Goal: Find specific page/section: Find specific page/section

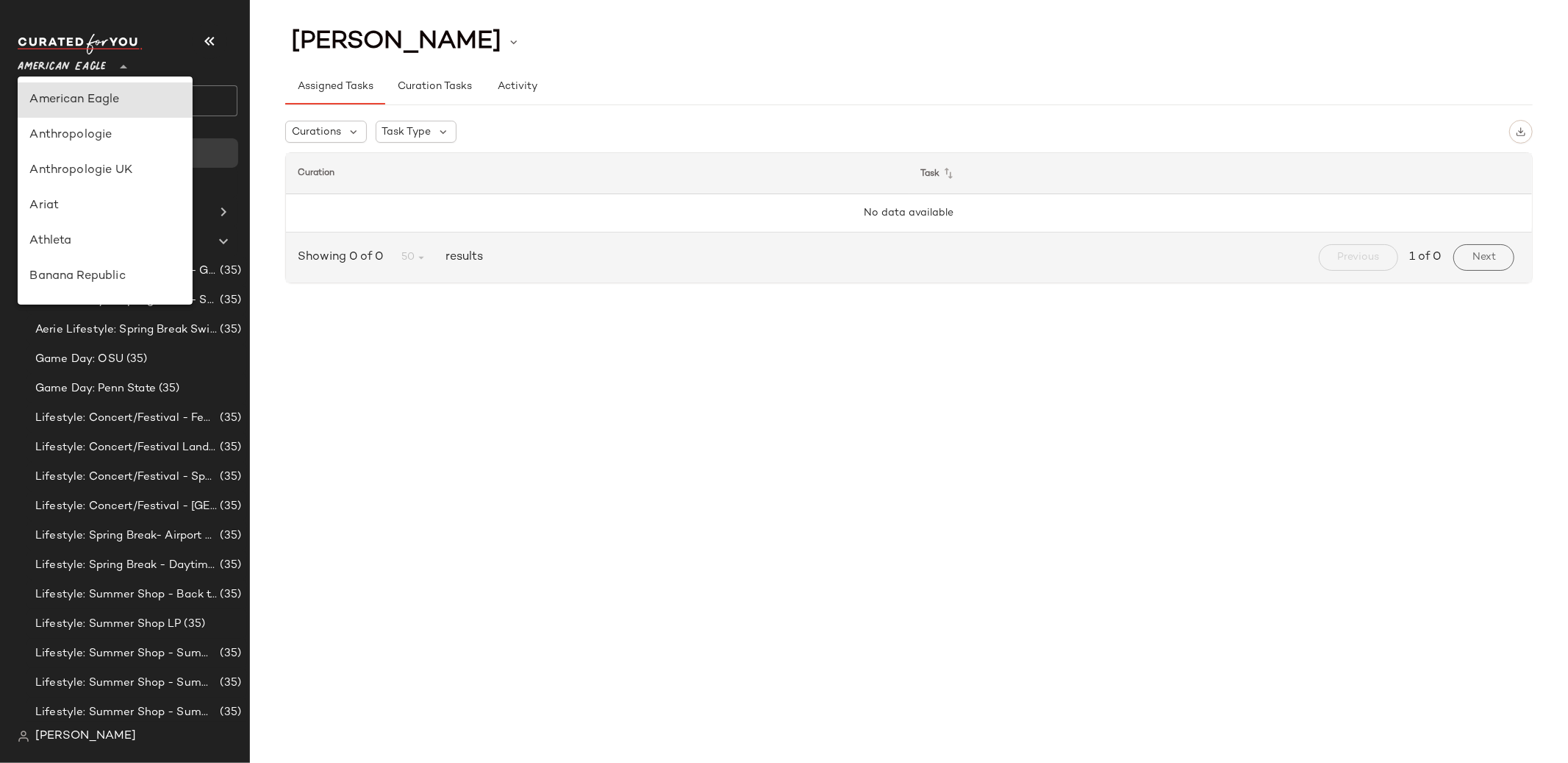
click at [97, 66] on span "American Eagle" at bounding box center [62, 63] width 88 height 26
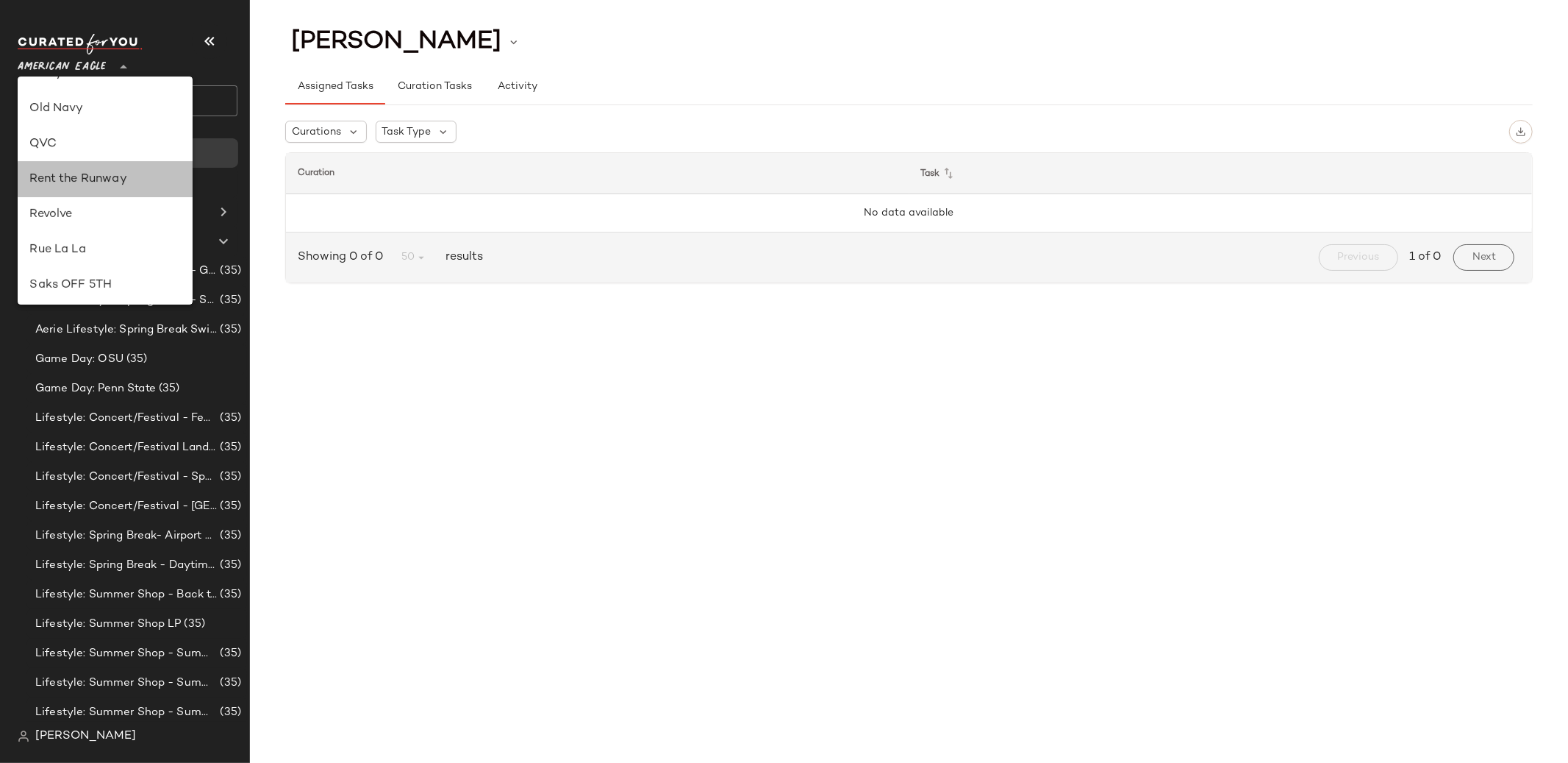
click at [113, 166] on div "Rent the Runway" at bounding box center [104, 180] width 175 height 35
type input "**"
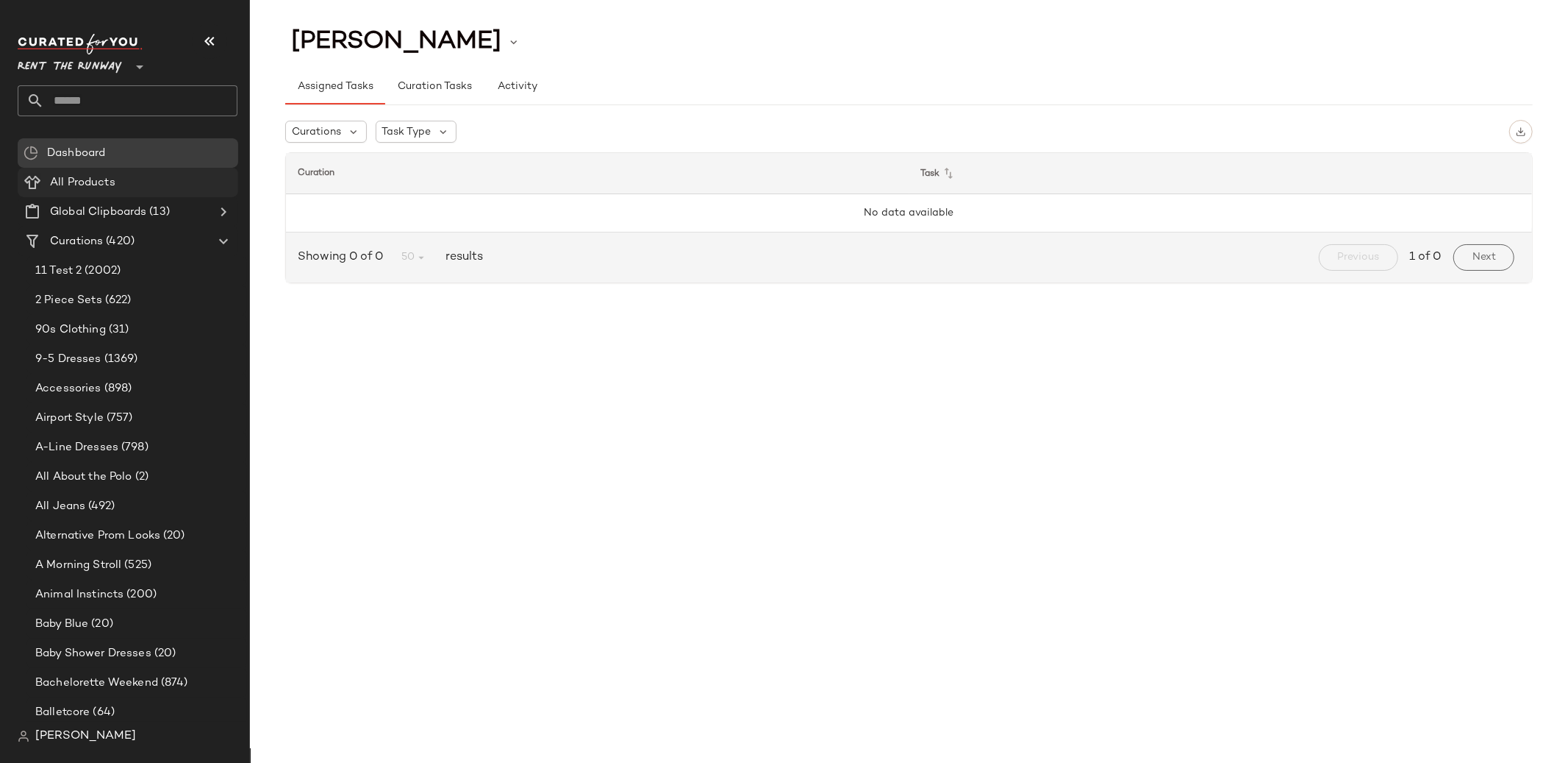
click at [107, 183] on span "All Products" at bounding box center [82, 182] width 65 height 17
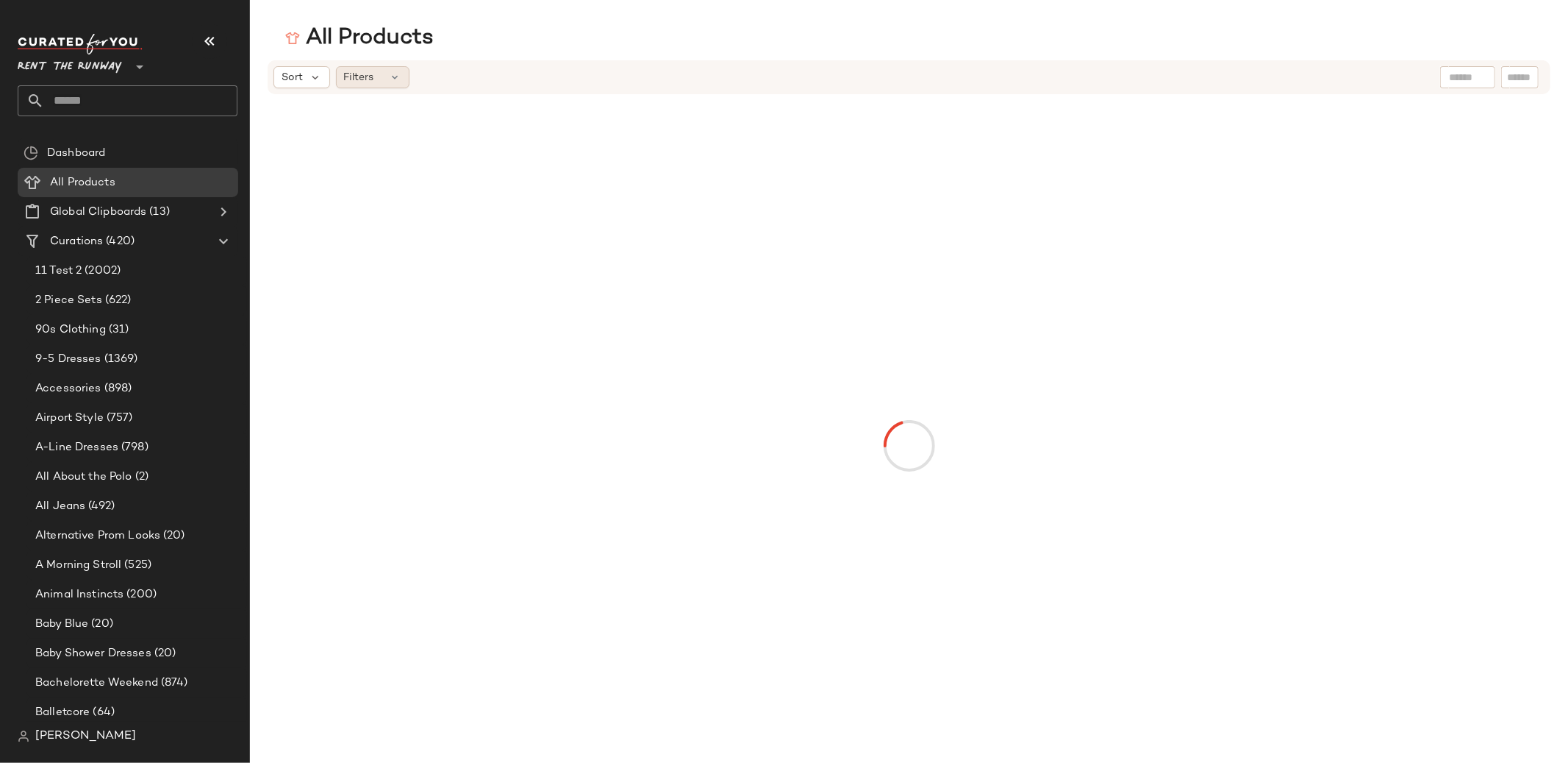
click at [364, 66] on div "Filters" at bounding box center [372, 77] width 73 height 22
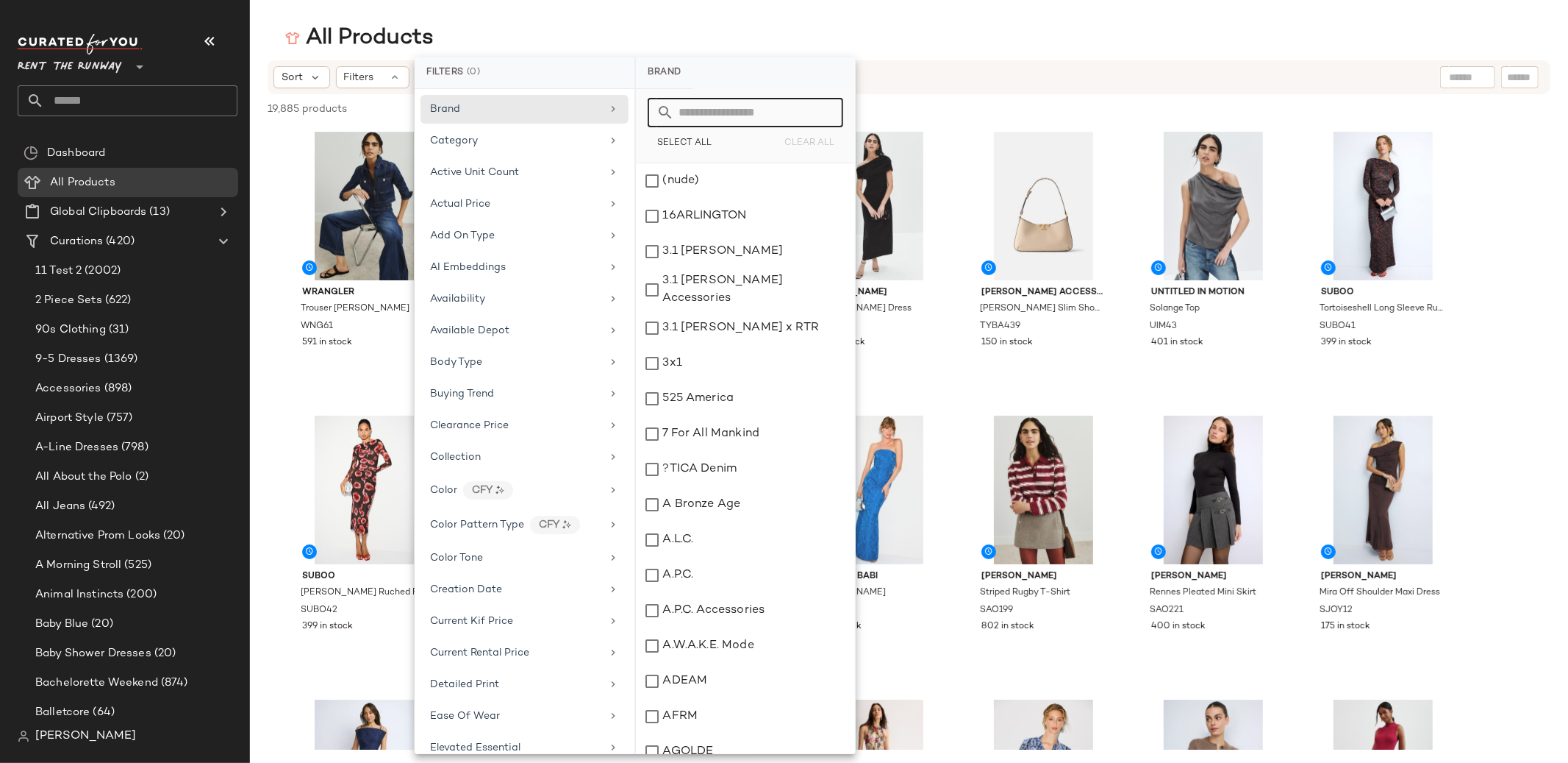
click at [709, 119] on input "text" at bounding box center [754, 112] width 160 height 29
click at [304, 73] on div "Sort" at bounding box center [302, 77] width 57 height 22
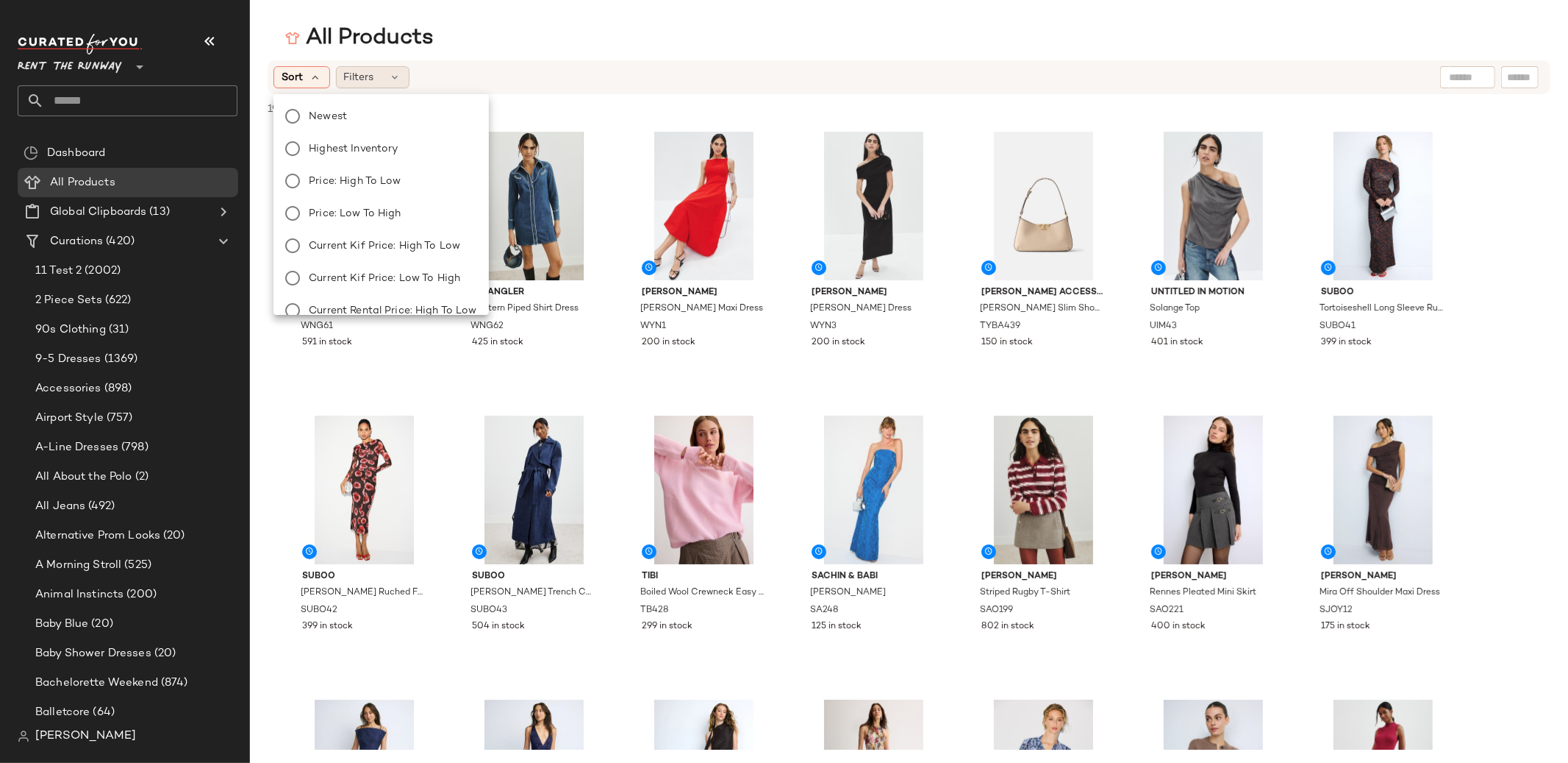
click at [350, 73] on span "Filters" at bounding box center [358, 78] width 30 height 16
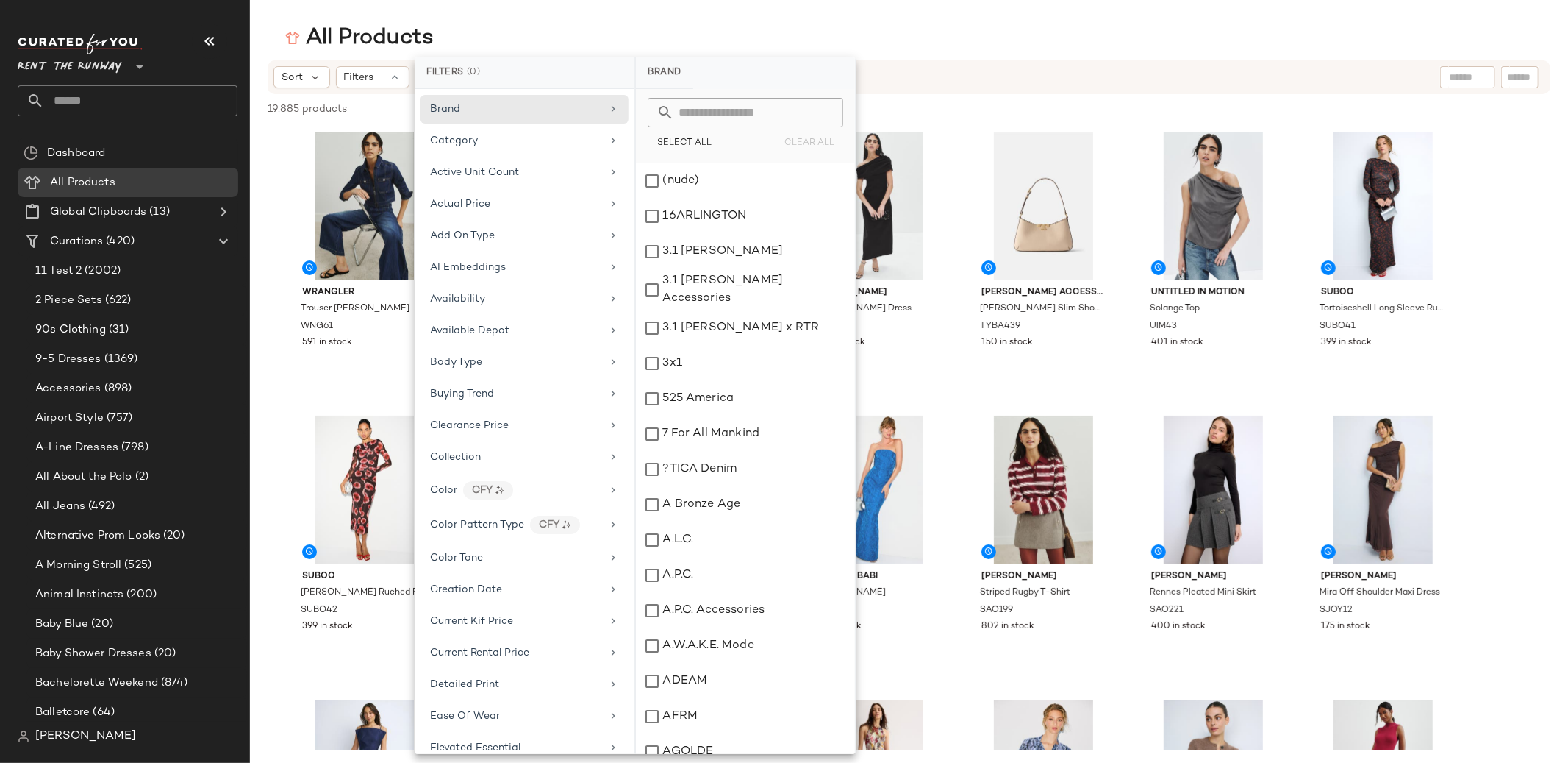
click at [1559, 77] on div "Sort Filters" at bounding box center [909, 77] width 1318 height 34
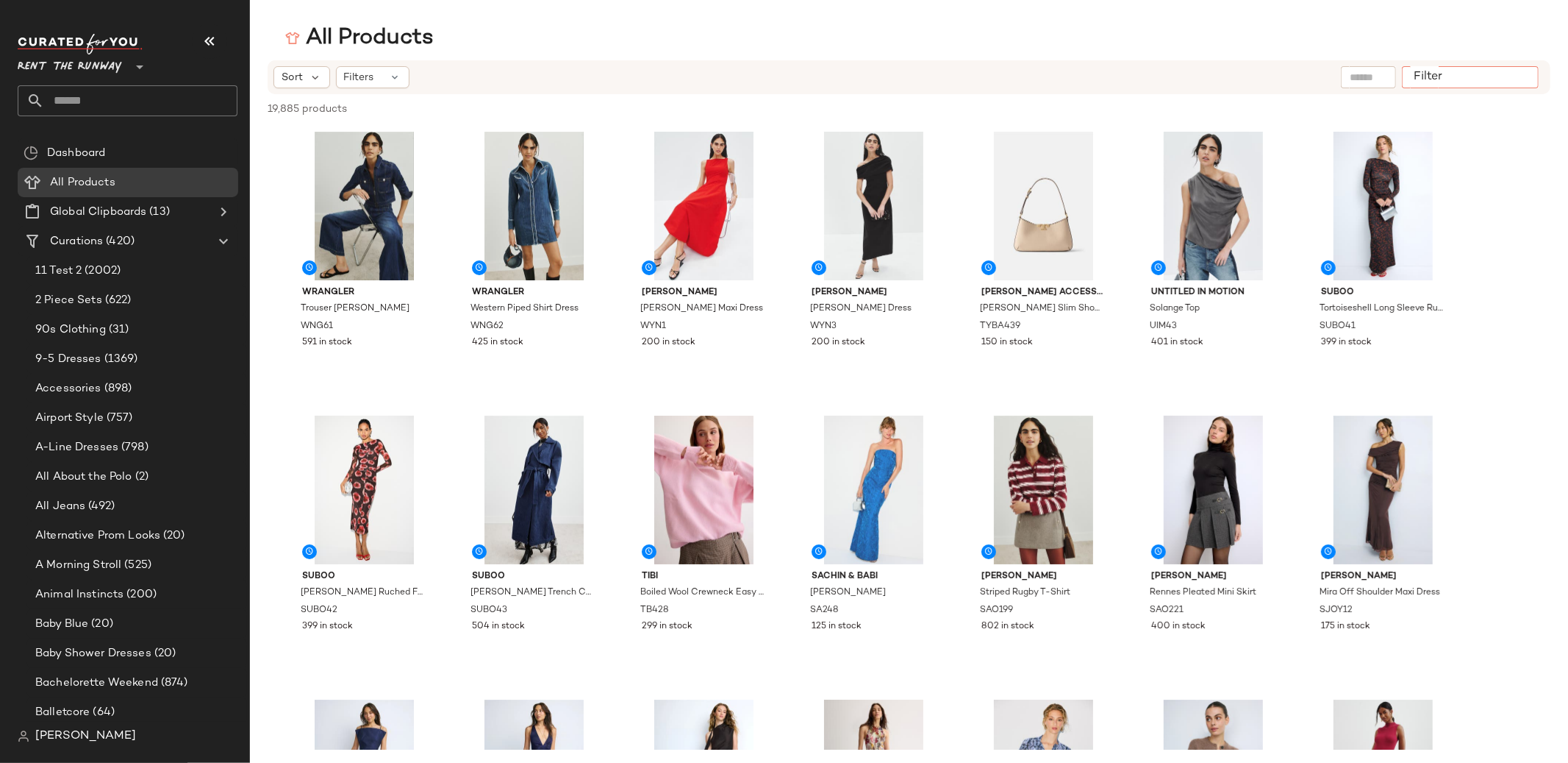
click at [1532, 82] on div at bounding box center [1469, 77] width 137 height 22
type input "**********"
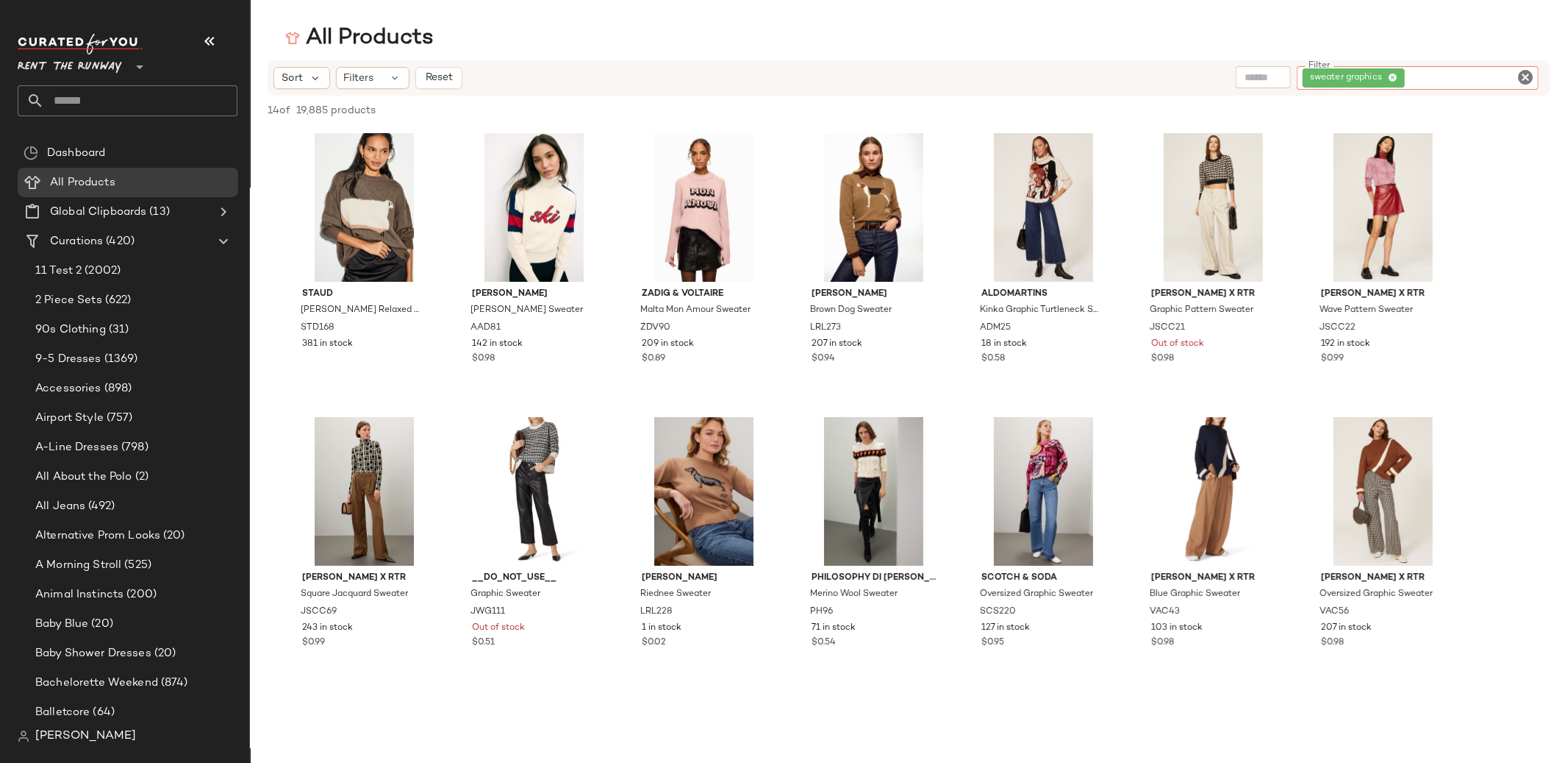
click at [1391, 76] on icon at bounding box center [1392, 78] width 10 height 10
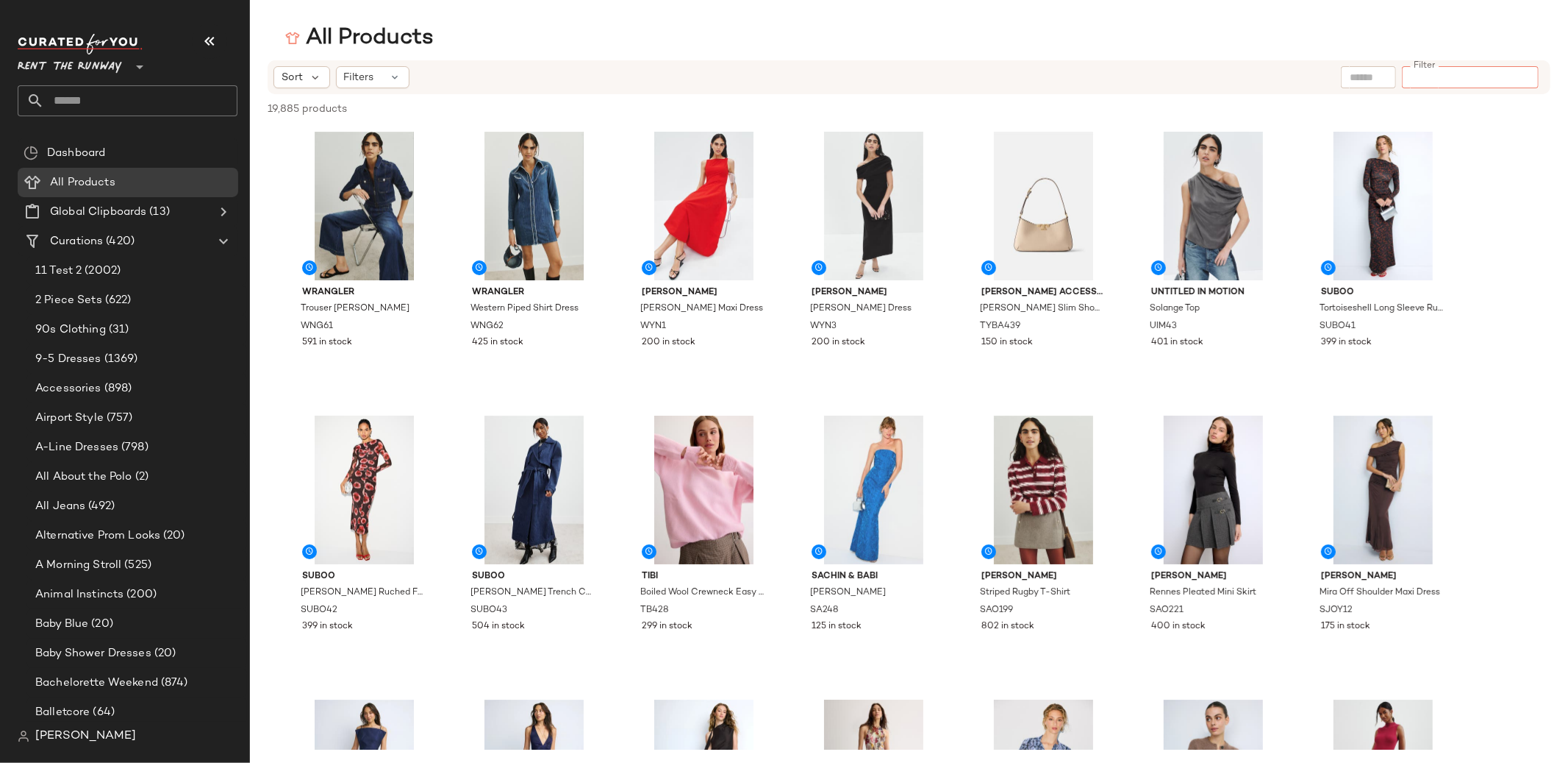
click at [1452, 76] on input "Filter" at bounding box center [1469, 78] width 125 height 16
type input "**********"
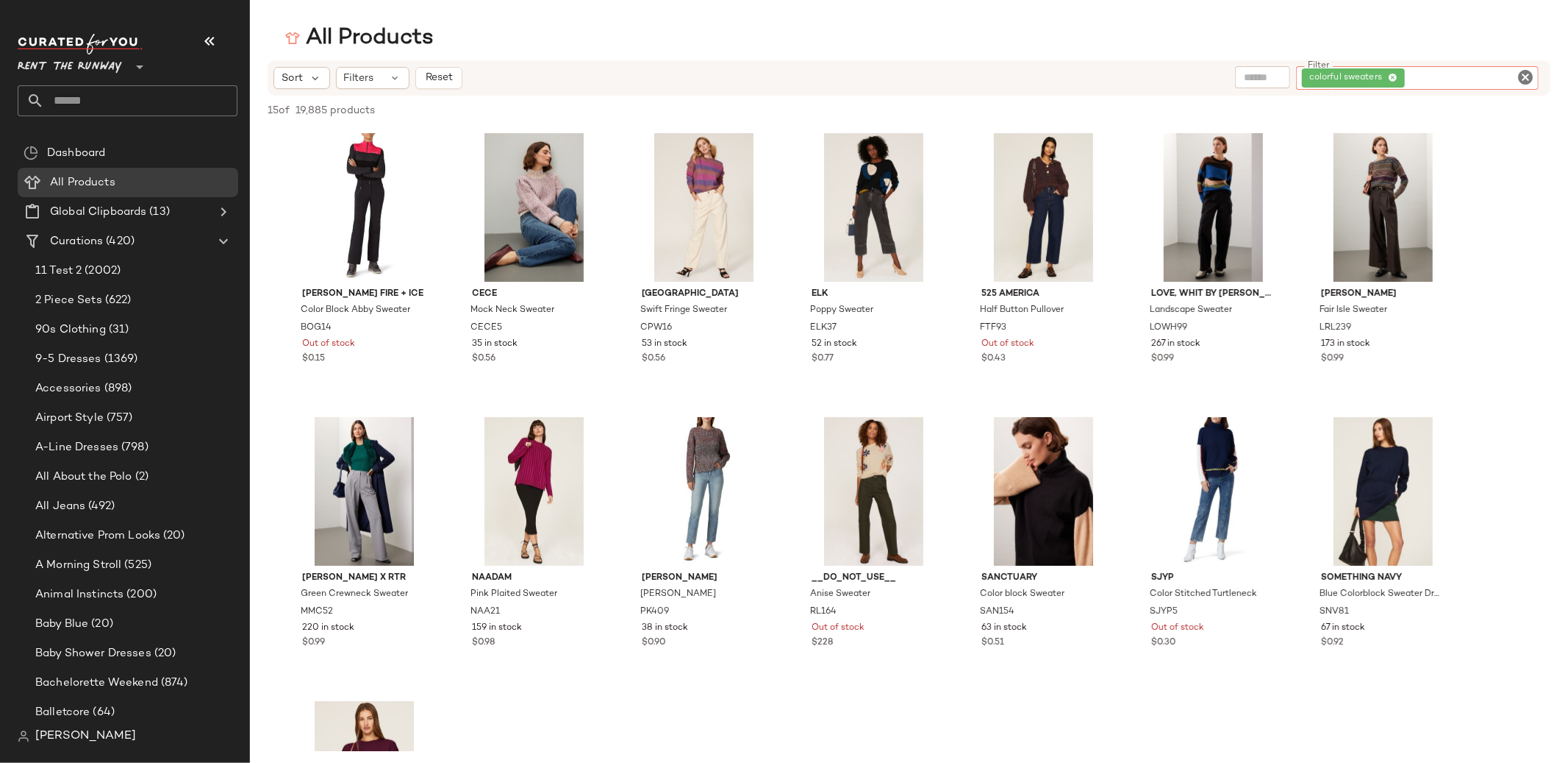
click at [1395, 81] on icon at bounding box center [1392, 78] width 10 height 10
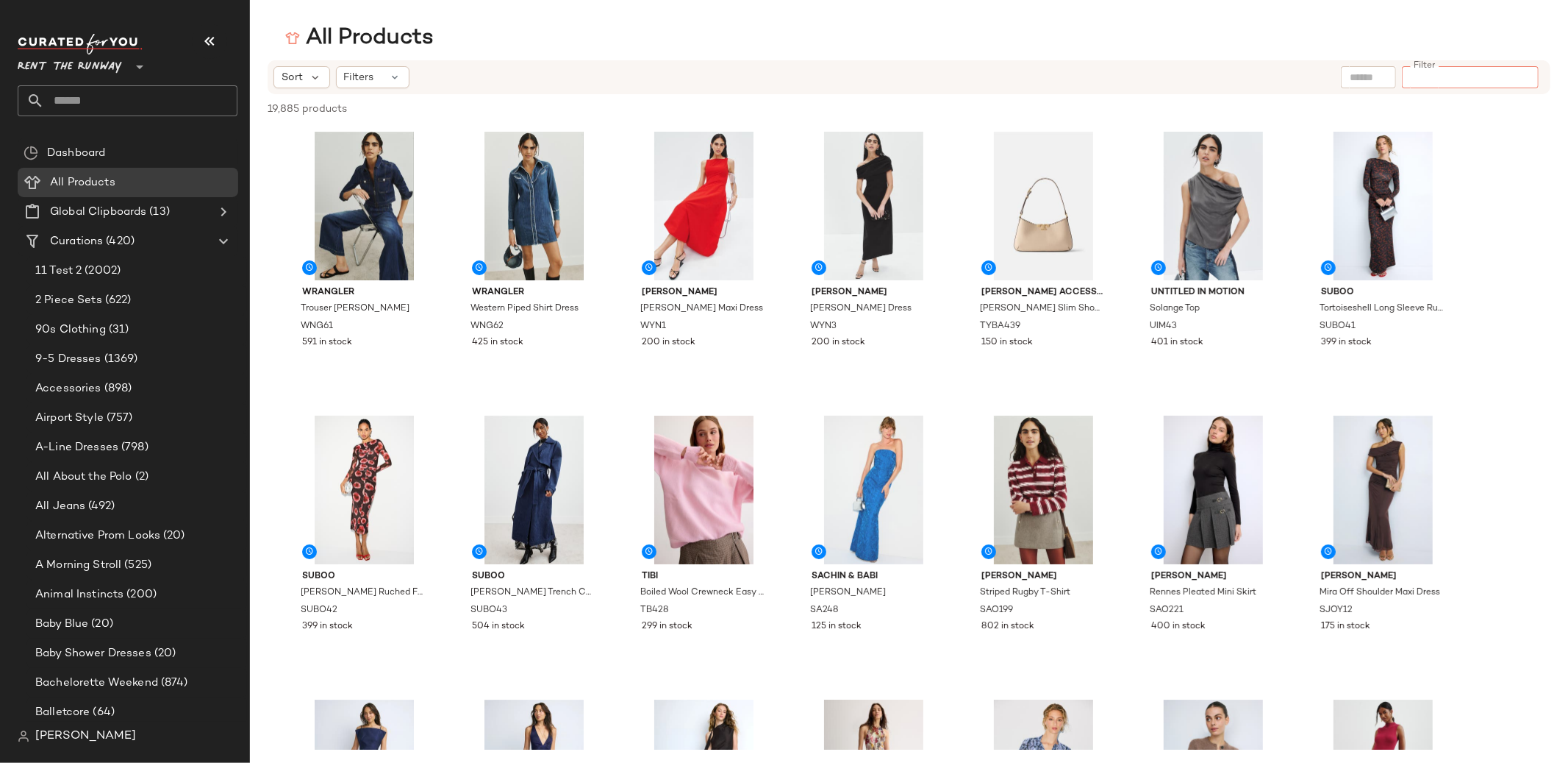
click at [1461, 85] on input "Filter" at bounding box center [1469, 78] width 125 height 16
type input "**********"
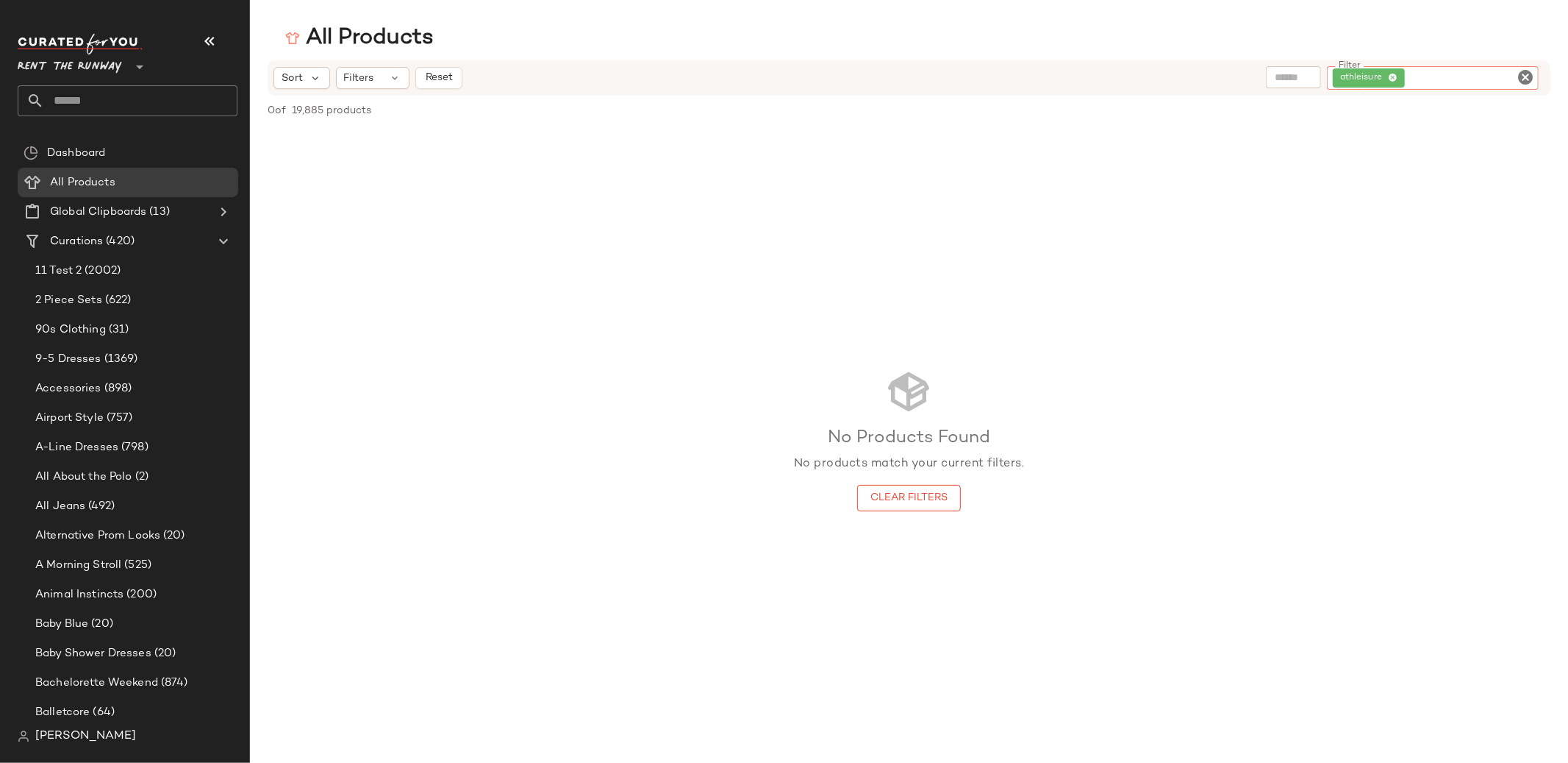
click at [1397, 82] on icon at bounding box center [1392, 78] width 10 height 10
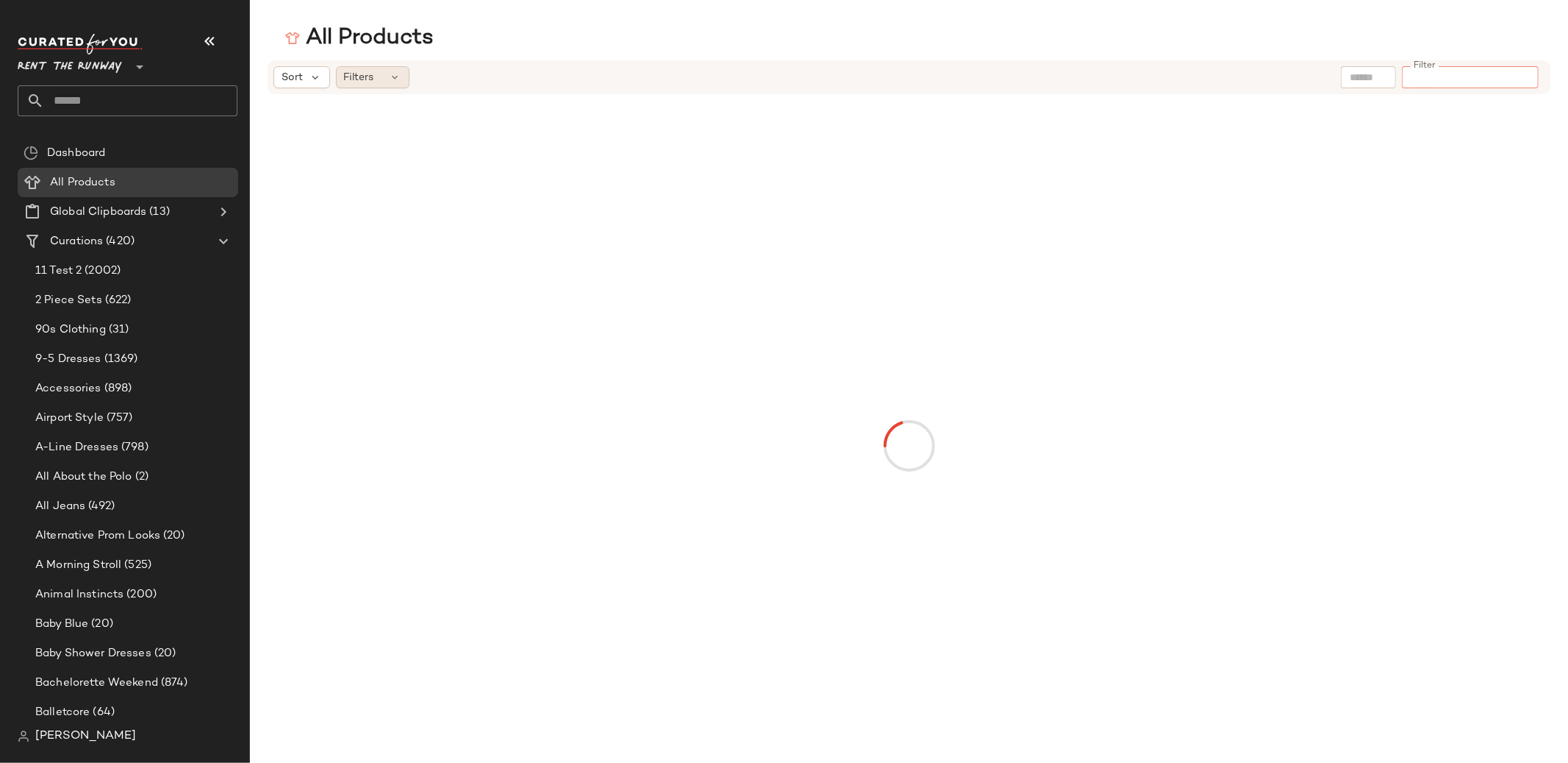
click at [364, 75] on span "Filters" at bounding box center [358, 78] width 30 height 16
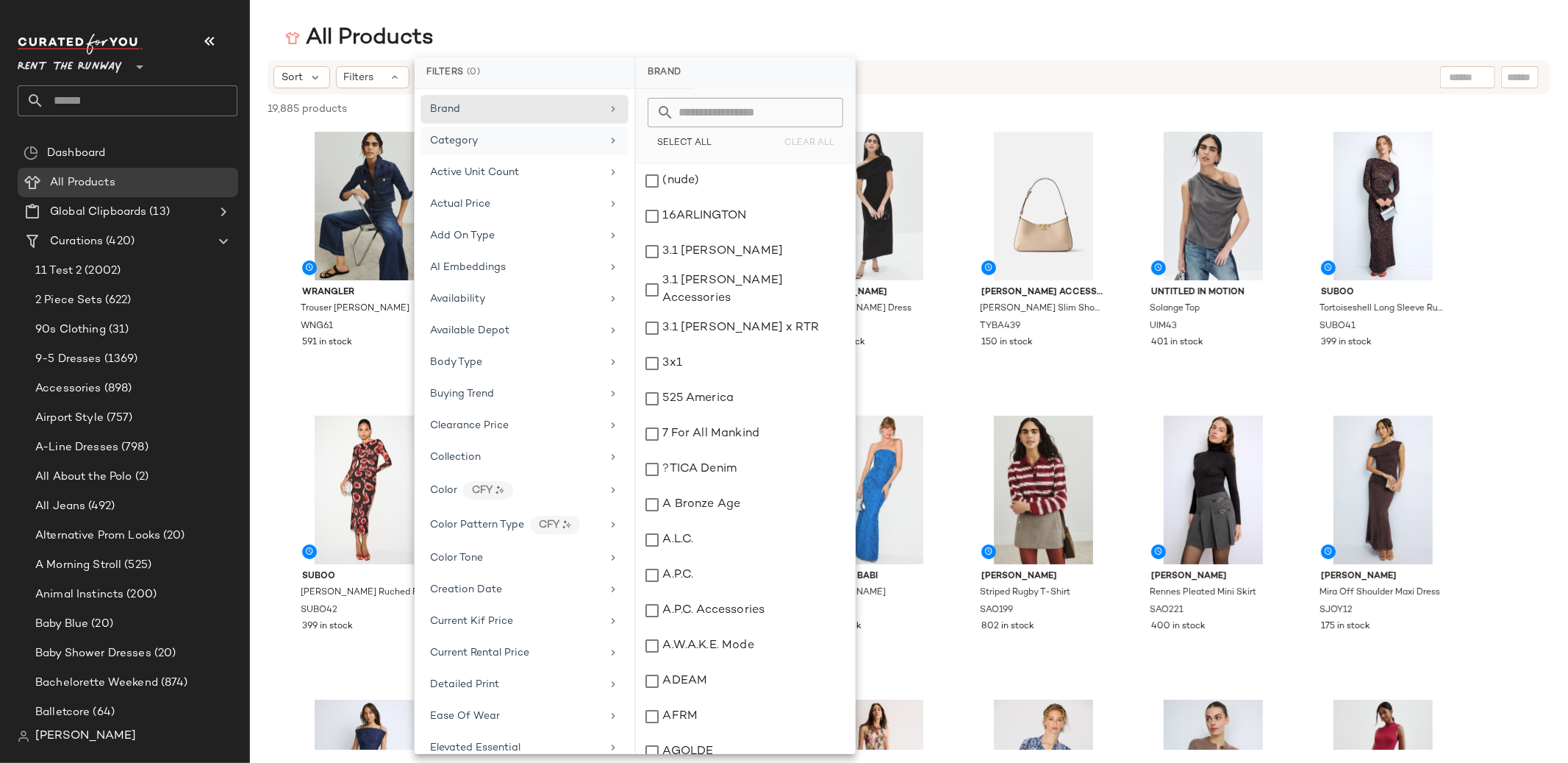
click at [528, 137] on div "Category" at bounding box center [515, 141] width 171 height 16
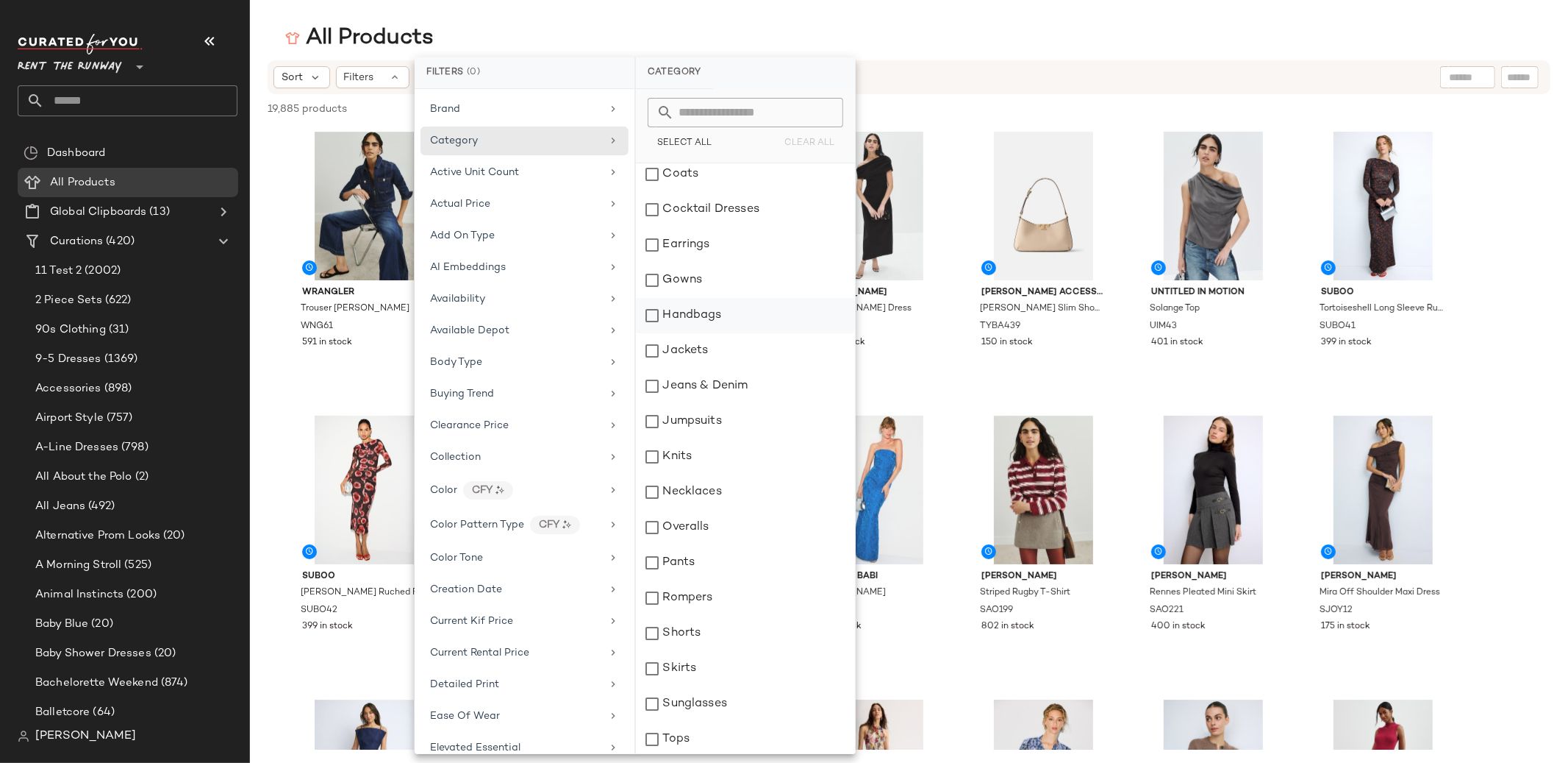
scroll to position [79, 0]
click at [475, 33] on div "All Products" at bounding box center [909, 38] width 1318 height 29
